Goal: Complete application form

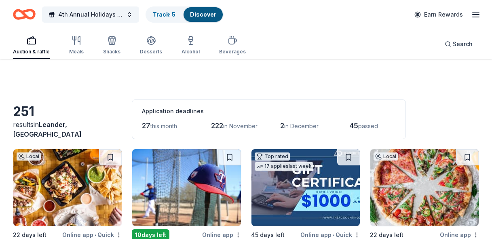
scroll to position [1477, 0]
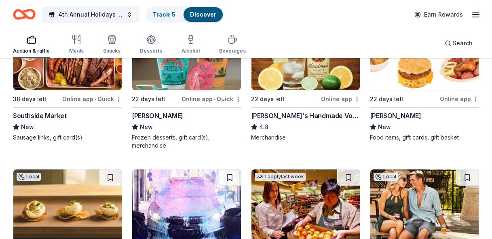
scroll to position [1684, 0]
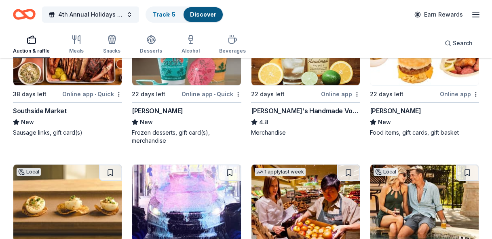
click at [82, 85] on img at bounding box center [67, 46] width 108 height 77
click at [292, 76] on img at bounding box center [305, 46] width 108 height 77
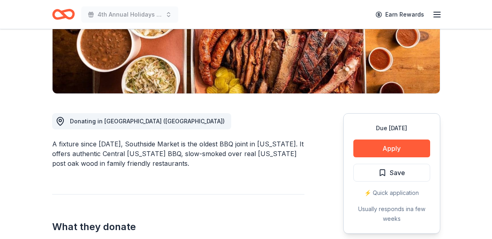
scroll to position [153, 0]
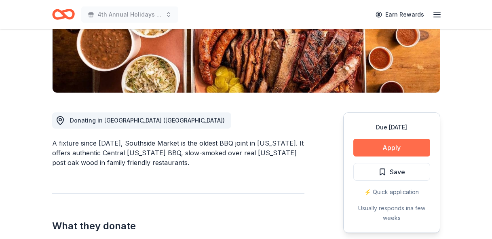
click at [391, 145] on button "Apply" at bounding box center [391, 148] width 77 height 18
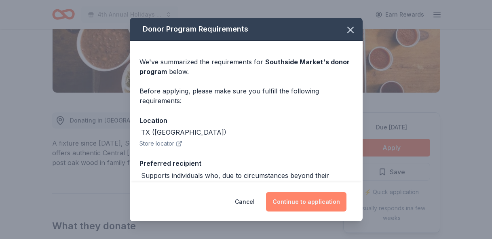
click at [315, 198] on button "Continue to application" at bounding box center [306, 201] width 80 height 19
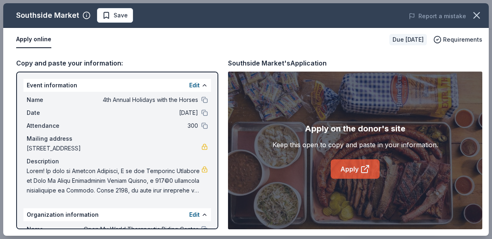
click at [351, 165] on link "Apply" at bounding box center [354, 168] width 49 height 19
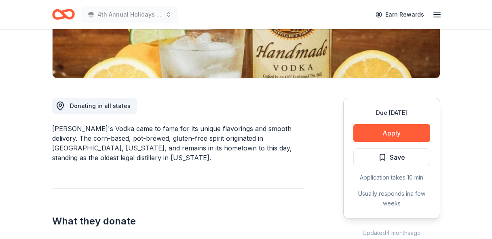
scroll to position [168, 0]
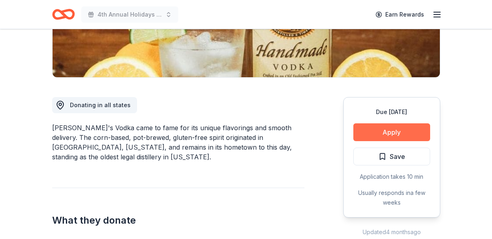
click at [391, 124] on button "Apply" at bounding box center [391, 132] width 77 height 18
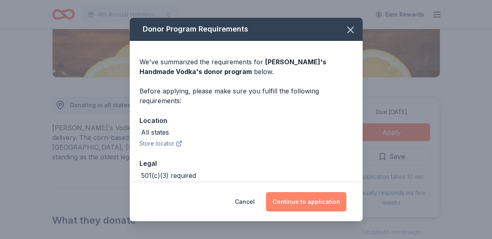
click at [304, 200] on button "Continue to application" at bounding box center [306, 201] width 80 height 19
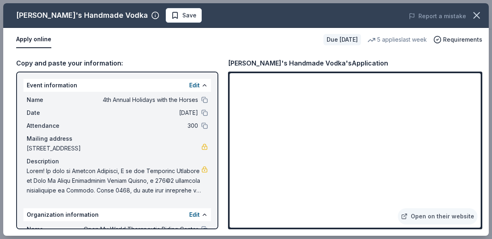
click at [229, 210] on div "Open on their website" at bounding box center [355, 151] width 254 height 158
